Goal: Task Accomplishment & Management: Use online tool/utility

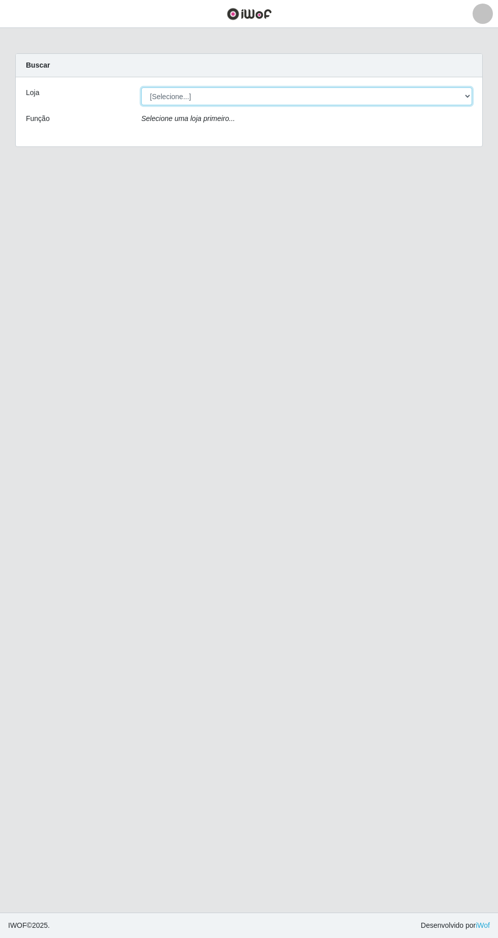
click at [426, 96] on select "[Selecione...] SuperFácil Atacado - [GEOGRAPHIC_DATA]" at bounding box center [306, 96] width 331 height 18
select select "503"
click at [141, 87] on select "[Selecione...] SuperFácil Atacado - [GEOGRAPHIC_DATA]" at bounding box center [306, 96] width 331 height 18
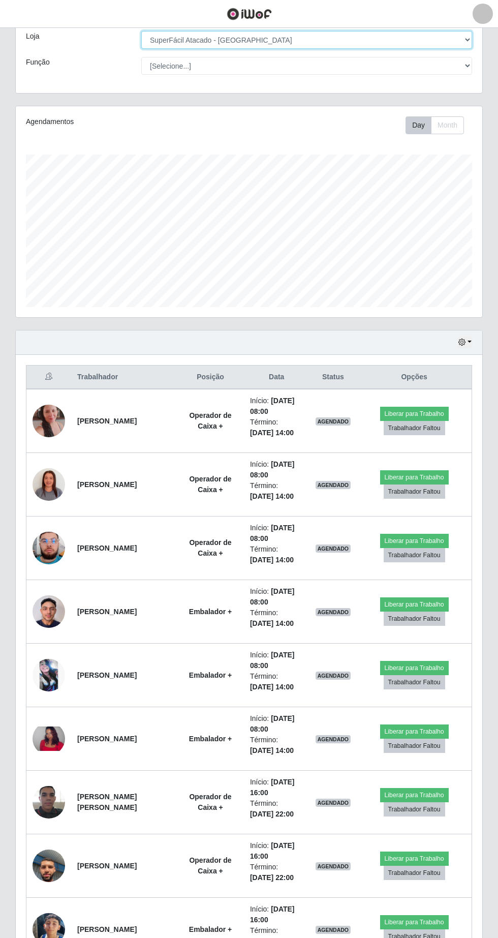
scroll to position [57, 0]
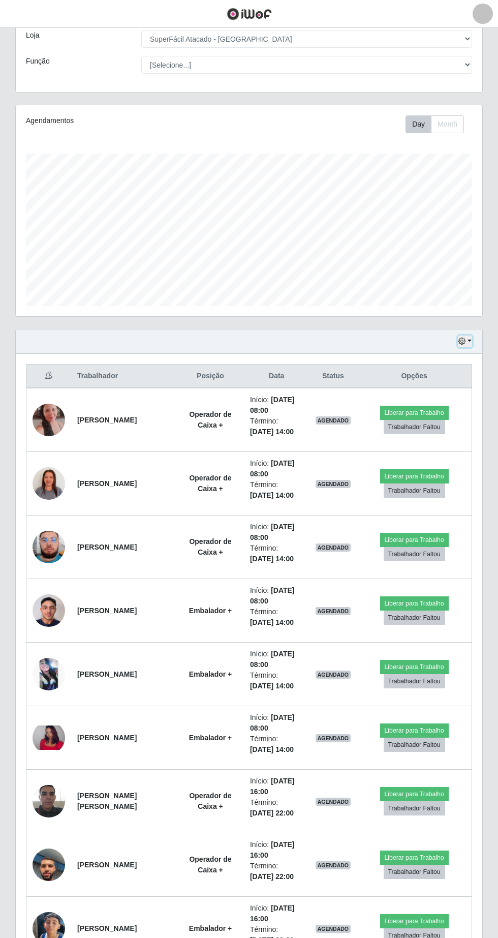
click at [470, 341] on button "button" at bounding box center [465, 341] width 14 height 12
click at [301, 359] on div "Trabalhador Posição Data Status Opções Claudesia Pereira de Araújo Operador de …" at bounding box center [249, 662] width 467 height 617
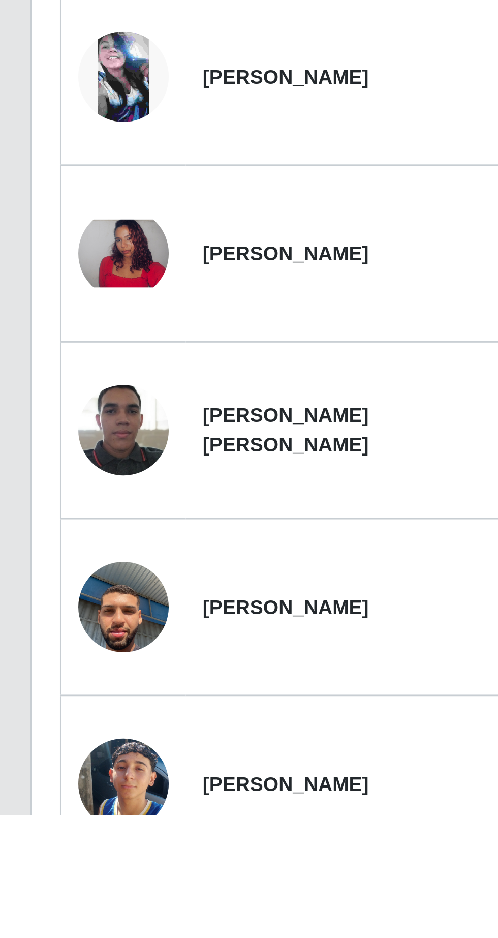
scroll to position [59, 0]
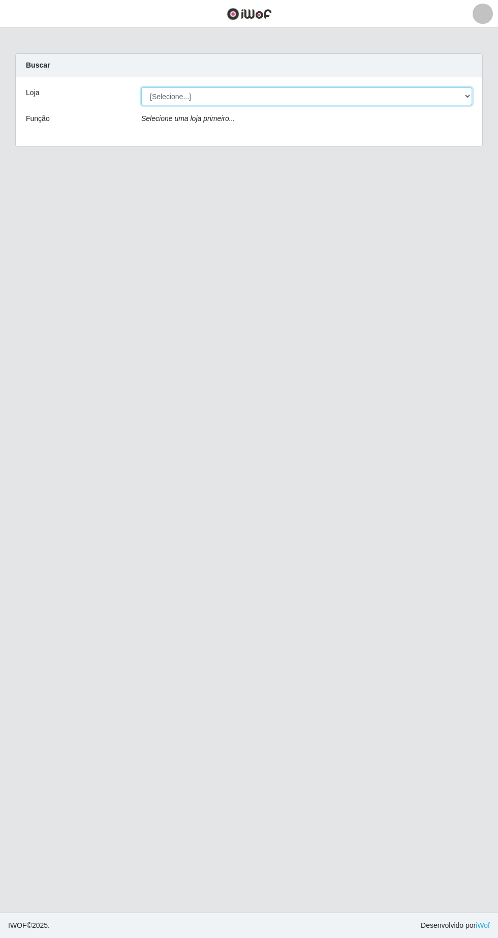
click at [439, 99] on select "[Selecione...] SuperFácil Atacado - [GEOGRAPHIC_DATA]" at bounding box center [306, 96] width 331 height 18
select select "503"
click at [141, 87] on select "[Selecione...] SuperFácil Atacado - [GEOGRAPHIC_DATA]" at bounding box center [306, 96] width 331 height 18
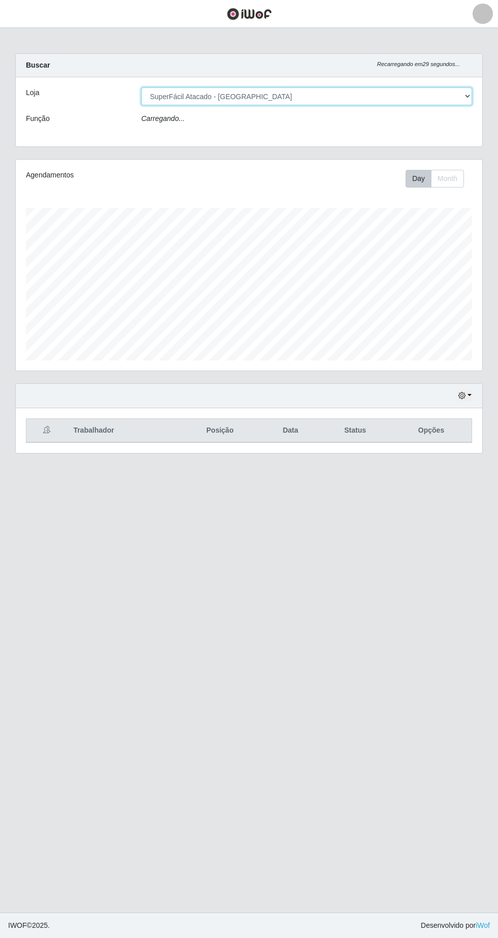
scroll to position [211, 467]
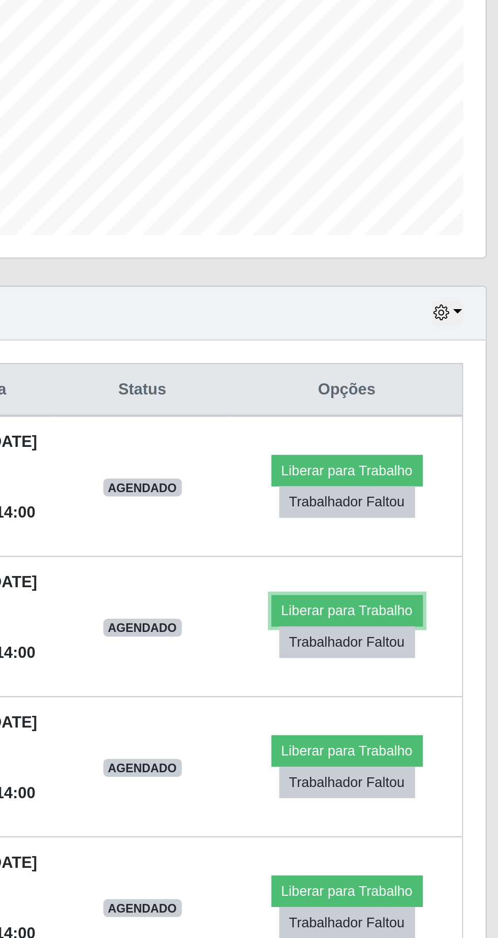
click at [421, 534] on button "Liberar para Trabalho" at bounding box center [419, 534] width 69 height 14
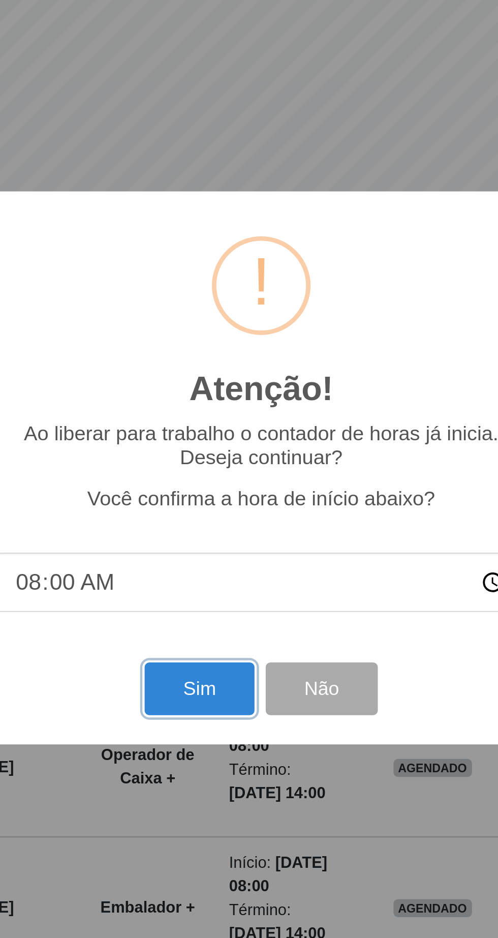
click at [227, 572] on button "Sim" at bounding box center [220, 569] width 49 height 24
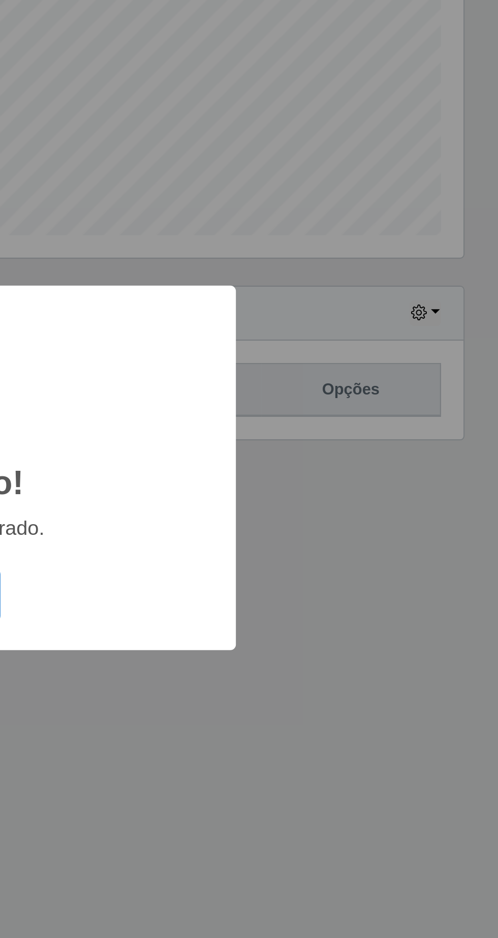
scroll to position [0, 0]
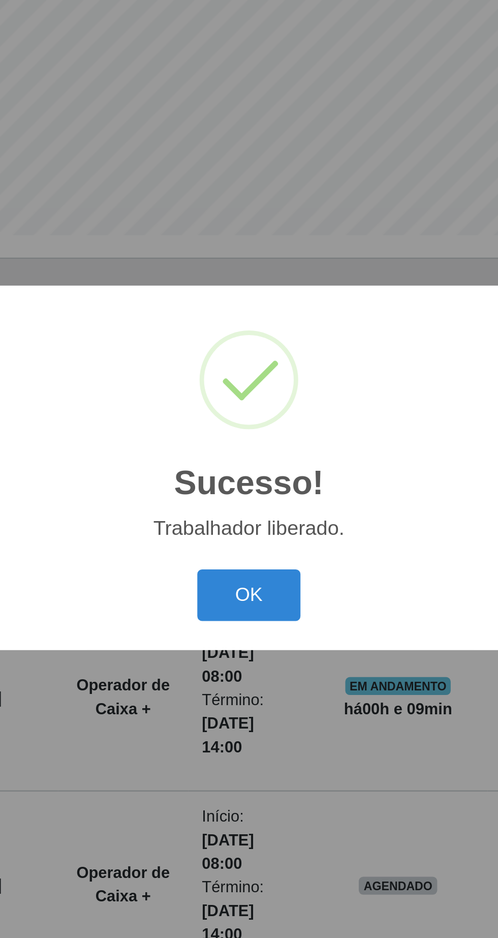
click at [250, 529] on button "OK" at bounding box center [249, 527] width 47 height 24
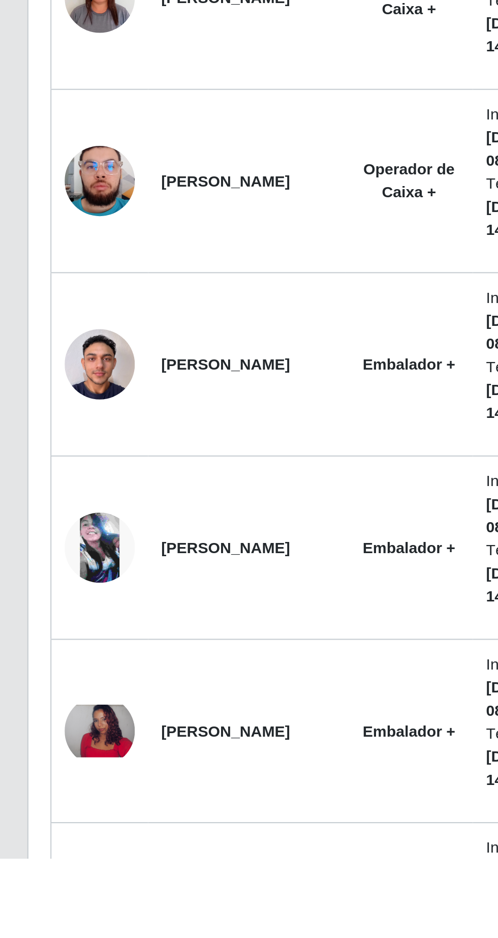
scroll to position [34, 0]
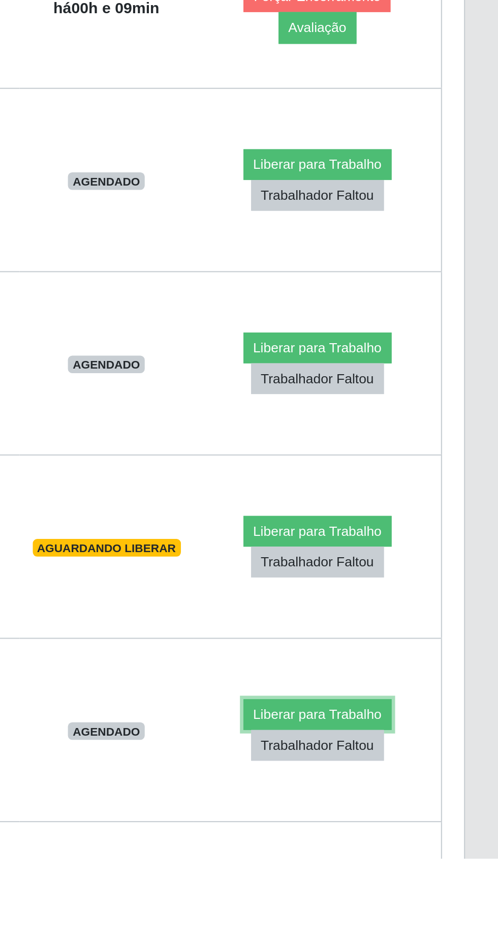
click at [410, 866] on button "Liberar para Trabalho" at bounding box center [414, 871] width 69 height 14
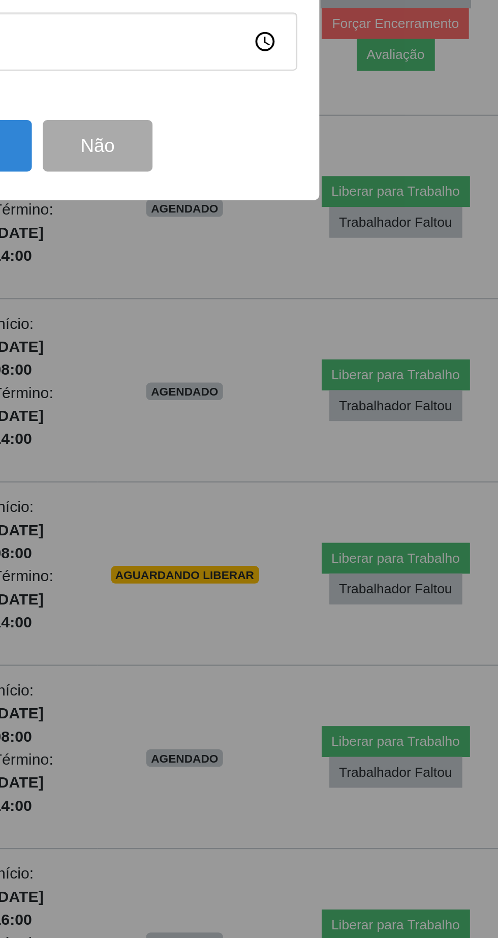
scroll to position [61, 0]
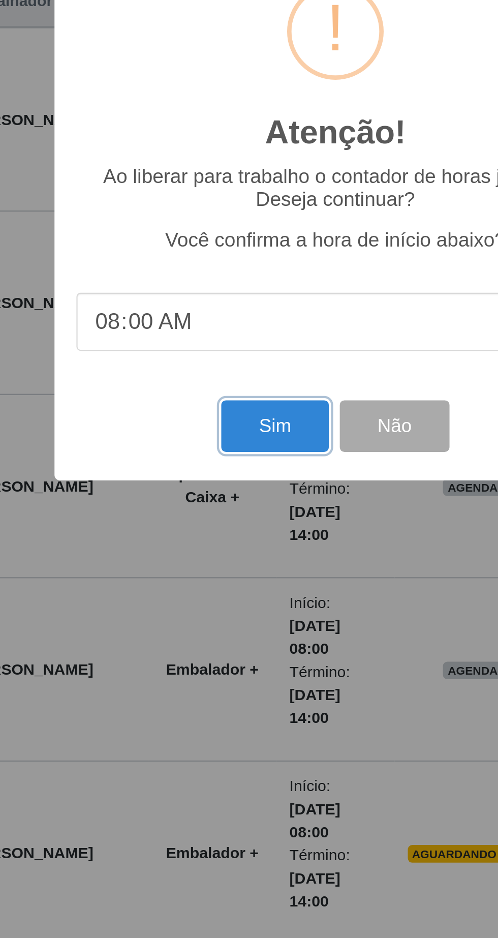
click at [223, 565] on button "Sim" at bounding box center [220, 569] width 49 height 24
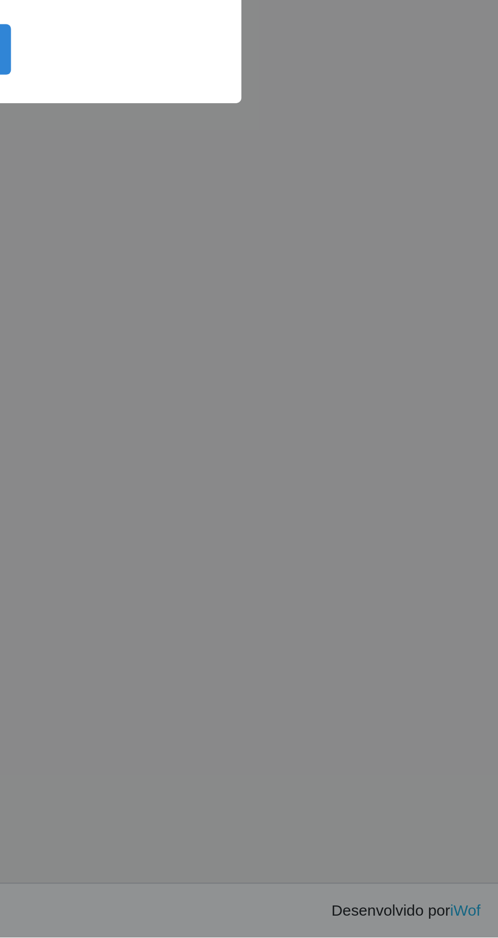
scroll to position [0, 0]
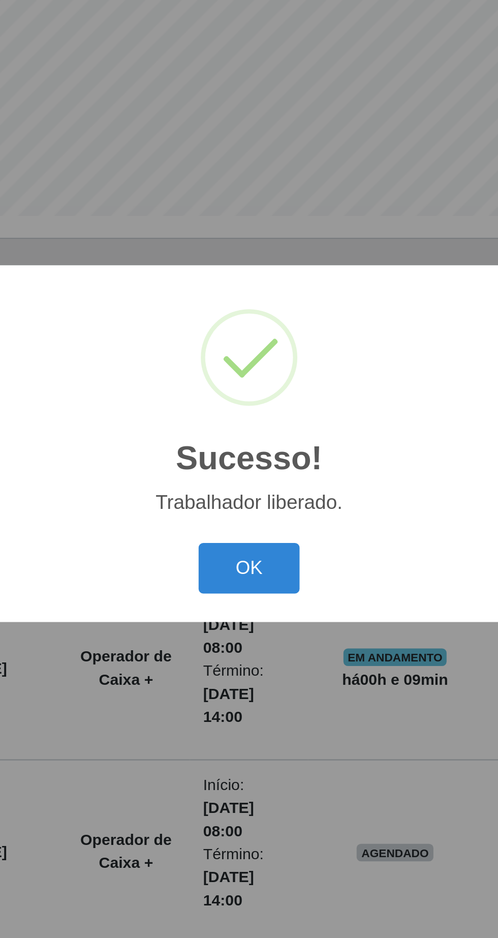
click at [239, 524] on button "OK" at bounding box center [249, 527] width 47 height 24
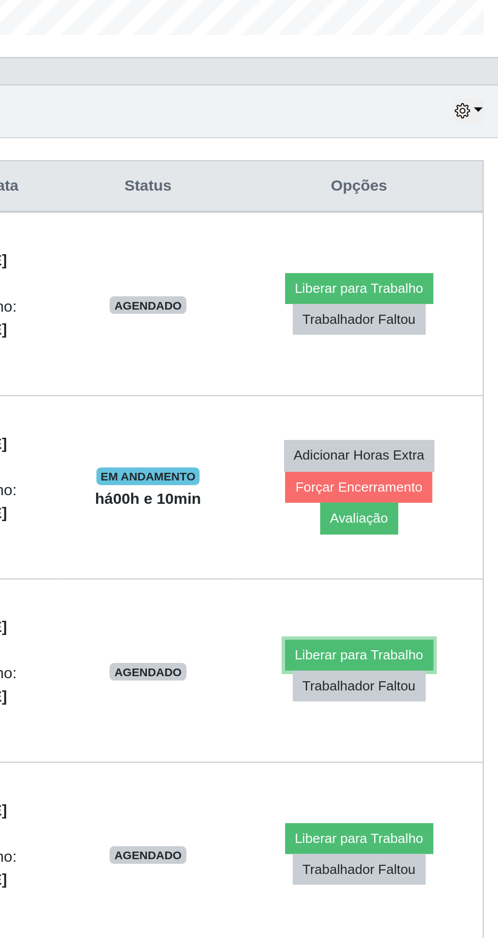
click at [412, 648] on button "Liberar para Trabalho" at bounding box center [414, 651] width 69 height 14
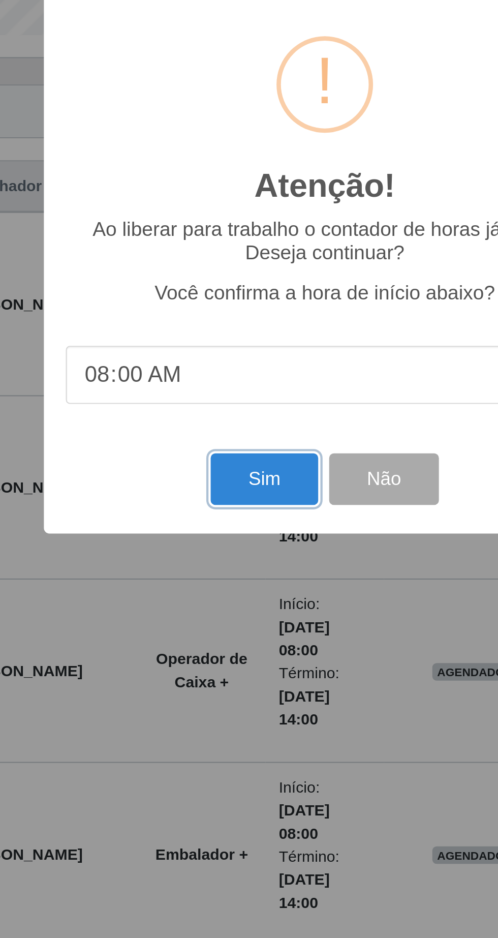
click at [224, 581] on button "Sim" at bounding box center [220, 569] width 49 height 24
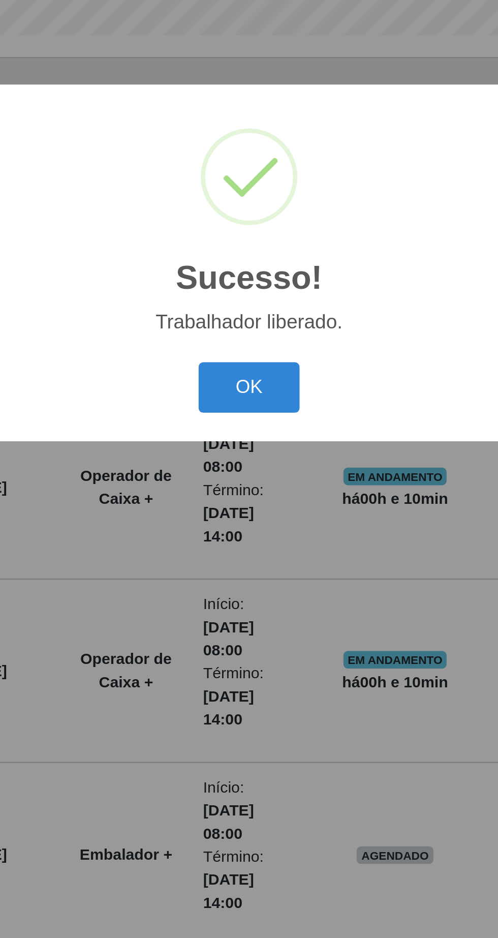
click at [252, 539] on button "OK" at bounding box center [249, 527] width 47 height 24
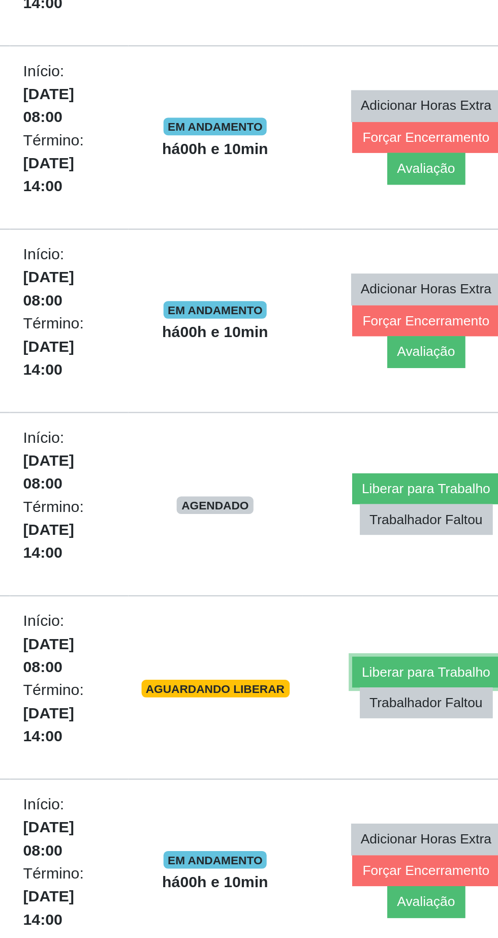
click at [403, 818] on button "Liberar para Trabalho" at bounding box center [414, 820] width 69 height 14
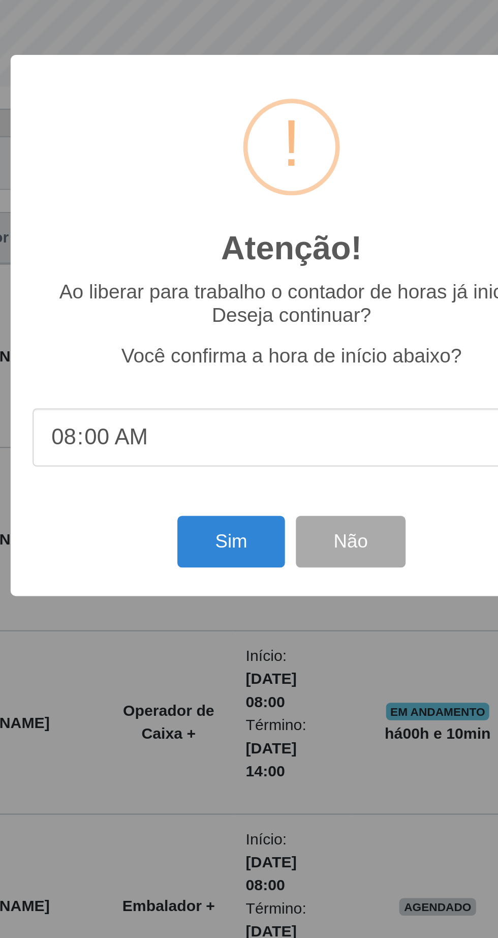
scroll to position [5, 0]
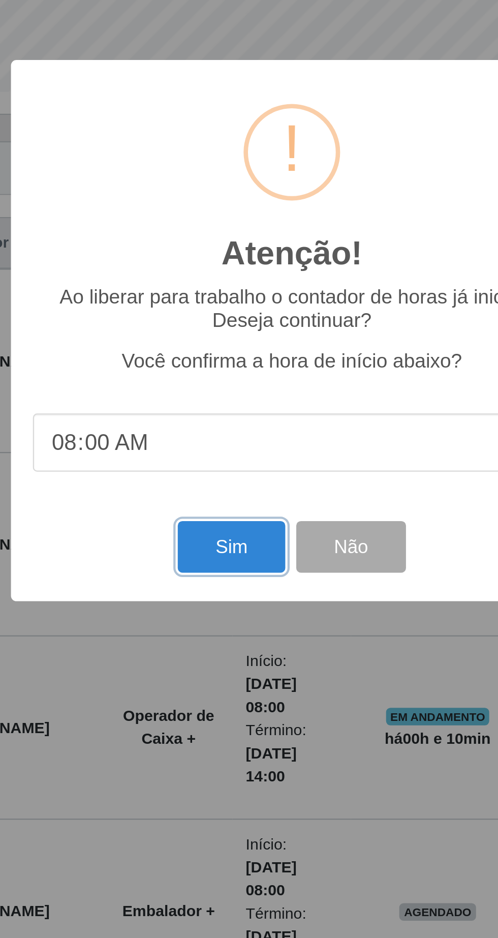
click at [223, 573] on button "Sim" at bounding box center [220, 569] width 49 height 24
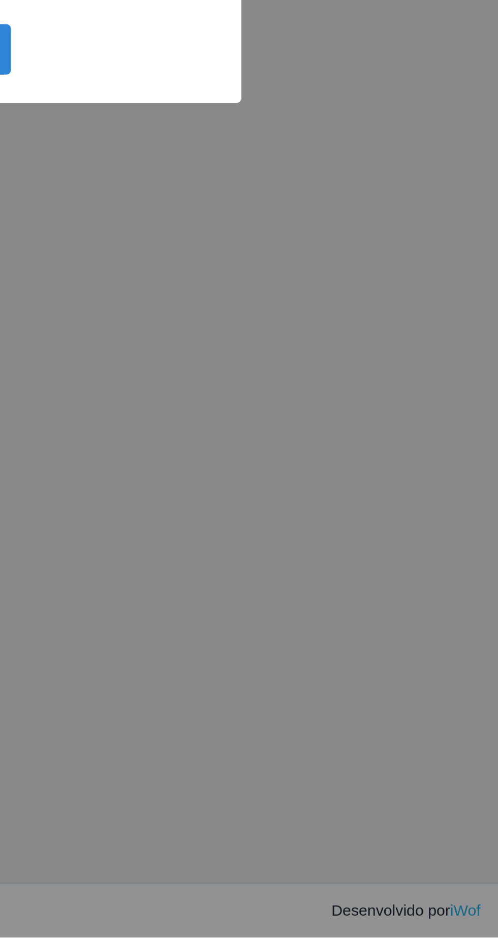
scroll to position [0, 0]
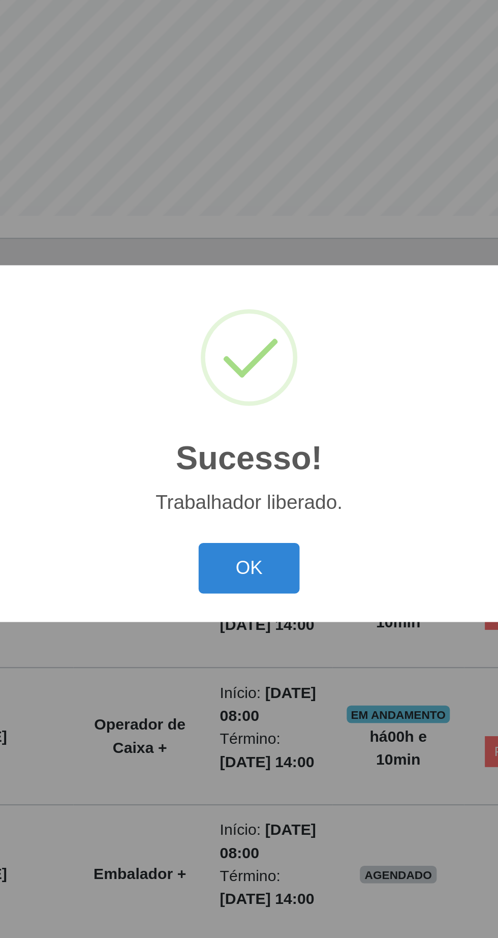
click at [253, 527] on button "OK" at bounding box center [249, 527] width 47 height 24
